Goal: Task Accomplishment & Management: Complete application form

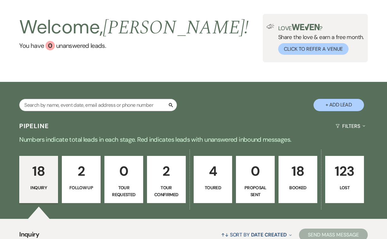
scroll to position [22, 0]
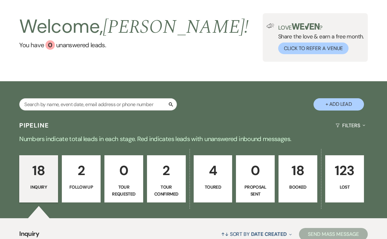
click at [300, 174] on p "18" at bounding box center [298, 170] width 31 height 21
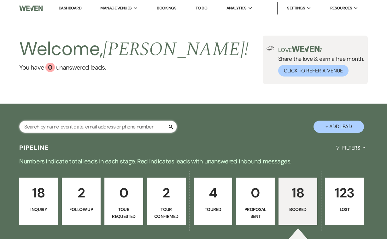
click at [74, 127] on input "text" at bounding box center [98, 127] width 158 height 12
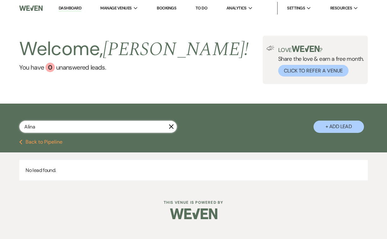
type input "Alina"
click at [339, 126] on button "+ Add Lead" at bounding box center [338, 127] width 50 height 12
select select "739"
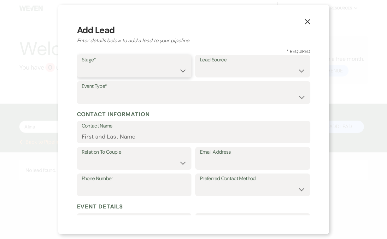
select select "1"
select select "5"
select select "1"
click at [110, 129] on label "Contact Name" at bounding box center [194, 126] width 224 height 9
click at [110, 131] on input "Contact Name" at bounding box center [194, 137] width 224 height 12
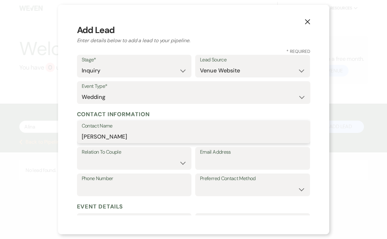
type input "[PERSON_NAME]"
select select "1"
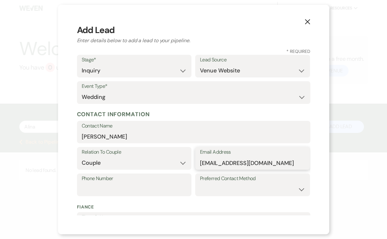
type input "[EMAIL_ADDRESS][DOMAIN_NAME]"
type input "[PHONE_NUMBER]"
select select "phone"
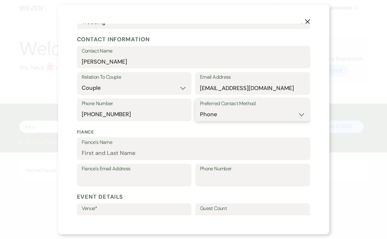
scroll to position [76, 0]
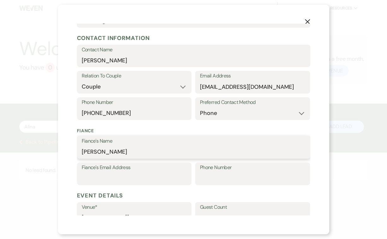
type input "[PERSON_NAME]"
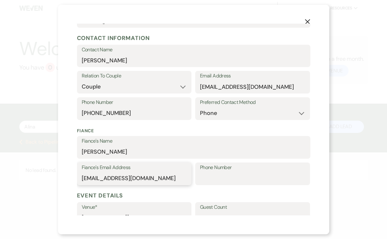
type input "[EMAIL_ADDRESS][DOMAIN_NAME]"
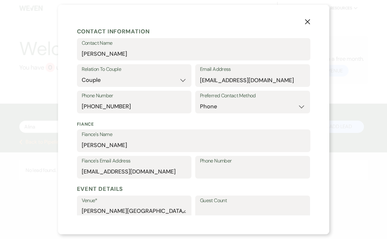
click at [208, 203] on label "Guest Count" at bounding box center [252, 200] width 105 height 9
click at [208, 205] on input "Guest Count" at bounding box center [252, 211] width 105 height 12
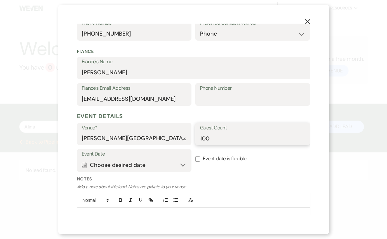
scroll to position [163, 0]
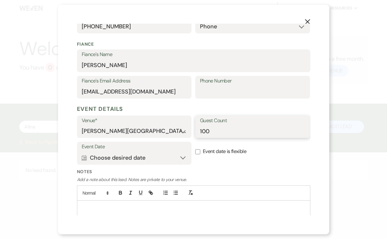
type input "100"
click at [165, 156] on button "Calendar Choose desired date Expand" at bounding box center [134, 158] width 105 height 13
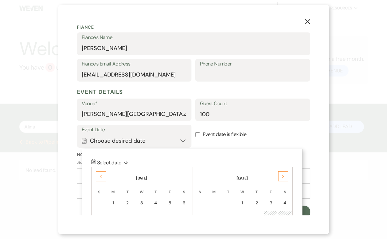
click at [282, 175] on icon "Next" at bounding box center [283, 177] width 3 height 4
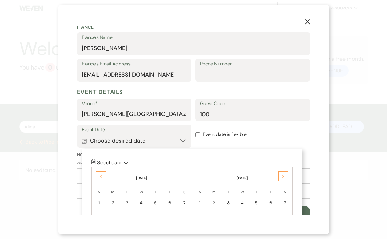
click at [282, 175] on icon "Next" at bounding box center [283, 177] width 3 height 4
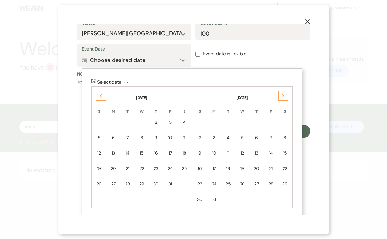
scroll to position [260, 0]
click at [273, 168] on div "21" at bounding box center [270, 169] width 5 height 7
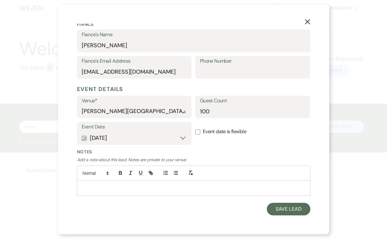
scroll to position [180, 0]
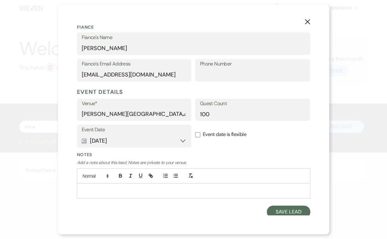
click at [198, 132] on input "Event date is flexible" at bounding box center [197, 134] width 5 height 5
checkbox input "true"
click at [182, 139] on button "Calendar [DATE] Expand" at bounding box center [134, 141] width 105 height 13
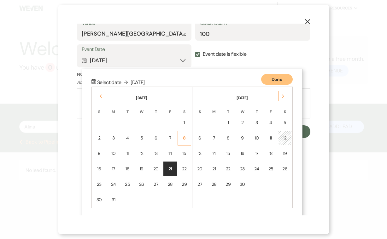
scroll to position [260, 0]
click at [279, 74] on button "Done" at bounding box center [277, 79] width 32 height 11
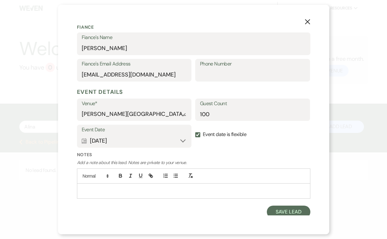
click at [104, 188] on p at bounding box center [193, 191] width 223 height 7
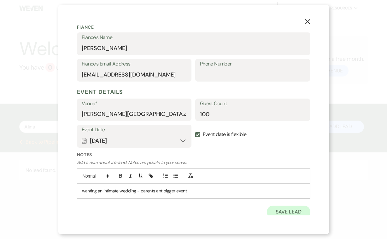
click at [292, 210] on button "Save Lead" at bounding box center [288, 212] width 43 height 13
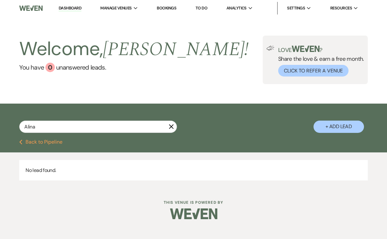
scroll to position [0, 0]
click at [49, 142] on button "Previous Back to Pipeline" at bounding box center [40, 142] width 43 height 5
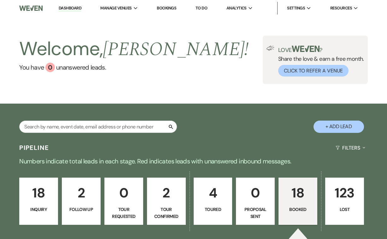
click at [37, 198] on p "18" at bounding box center [38, 193] width 31 height 21
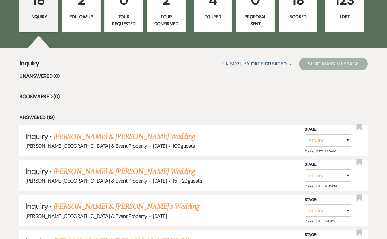
scroll to position [193, 0]
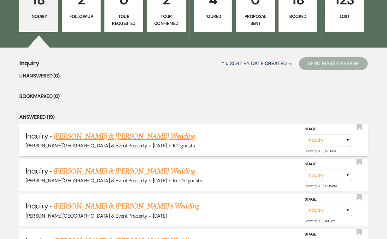
click at [148, 138] on link "[PERSON_NAME] & [PERSON_NAME] Wedding" at bounding box center [124, 136] width 141 height 11
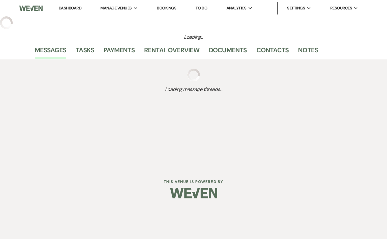
select select "5"
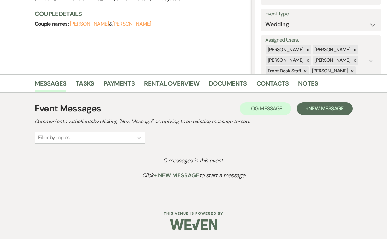
scroll to position [84, 0]
click at [329, 109] on span "New Message" at bounding box center [325, 109] width 35 height 7
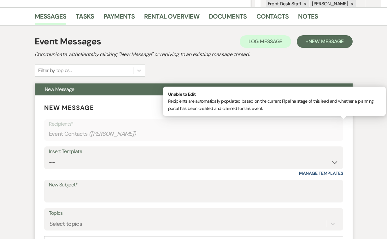
scroll to position [152, 0]
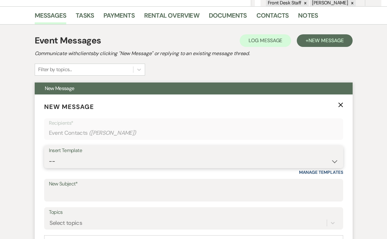
select select "2746"
type input "[PERSON_NAME] House Inn Wedding Inquiry"
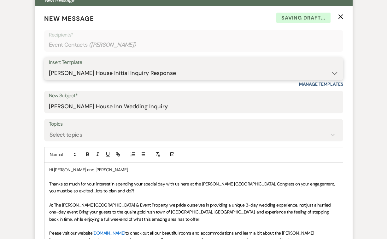
scroll to position [248, 0]
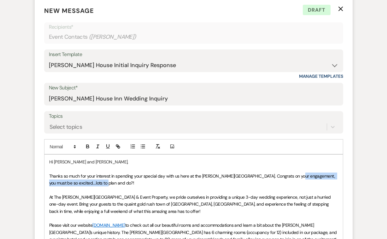
drag, startPoint x: 105, startPoint y: 183, endPoint x: 295, endPoint y: 175, distance: 189.7
click at [295, 175] on p "Thanks so much for your interest in spending your special day with us here at t…" at bounding box center [193, 180] width 289 height 14
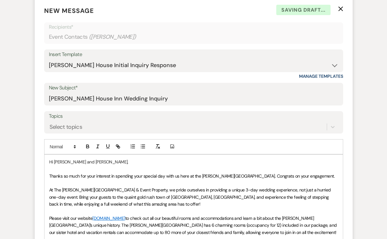
click at [49, 174] on span "Thanks so much for your interest in spending your special day with us here at t…" at bounding box center [191, 176] width 285 height 6
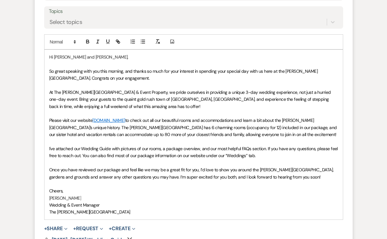
scroll to position [360, 0]
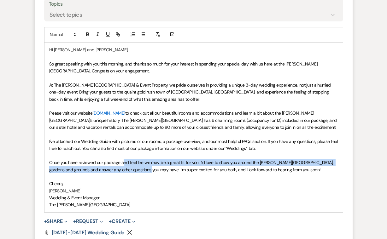
drag, startPoint x: 121, startPoint y: 159, endPoint x: 137, endPoint y: 166, distance: 16.8
click at [137, 166] on span "Once you have reviewed our package and feel like we may be a great fit for you,…" at bounding box center [191, 166] width 285 height 13
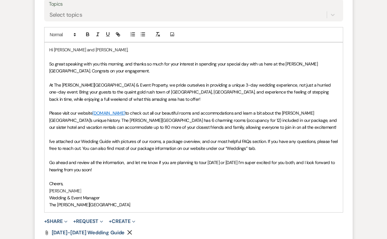
click at [230, 160] on span "Go ahead and review all the information, and let me know if you are planning to…" at bounding box center [192, 166] width 287 height 13
click at [280, 160] on span "Go ahead and review all the information, and let me know if you are planning to…" at bounding box center [192, 166] width 287 height 13
drag, startPoint x: 333, startPoint y: 160, endPoint x: 339, endPoint y: 160, distance: 6.3
click at [339, 160] on div "Hi [PERSON_NAME] and [PERSON_NAME], So great speaking with you this morning, an…" at bounding box center [193, 128] width 298 height 170
drag, startPoint x: 144, startPoint y: 166, endPoint x: 120, endPoint y: 167, distance: 24.6
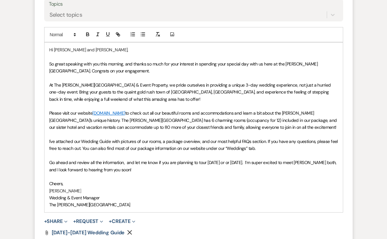
click at [120, 167] on span "Go ahead and review all the information, and let me know if you are planning to…" at bounding box center [193, 166] width 289 height 13
click at [103, 96] on p "At The [PERSON_NAME][GEOGRAPHIC_DATA] & Event Property, we pride ourselves in p…" at bounding box center [193, 92] width 289 height 21
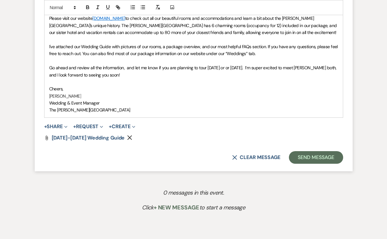
scroll to position [459, 0]
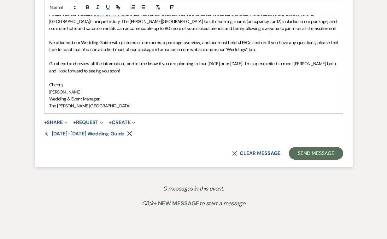
click at [102, 96] on p "Wedding & Event Manager" at bounding box center [193, 99] width 289 height 7
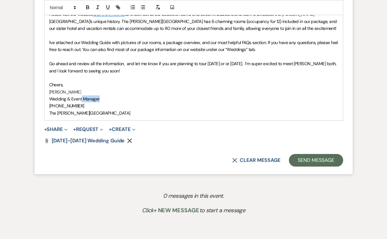
drag, startPoint x: 82, startPoint y: 95, endPoint x: 107, endPoint y: 96, distance: 24.9
click at [107, 96] on p "Wedding & Event Manager" at bounding box center [193, 99] width 289 height 7
click at [306, 157] on button "Send Message" at bounding box center [316, 160] width 54 height 13
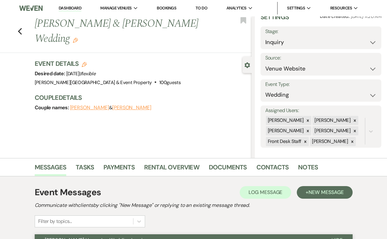
scroll to position [14, 0]
